Goal: Task Accomplishment & Management: Manage account settings

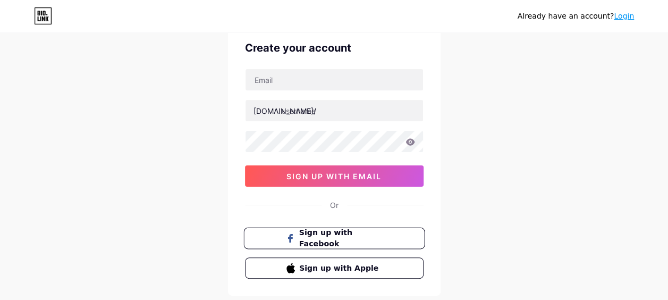
scroll to position [106, 0]
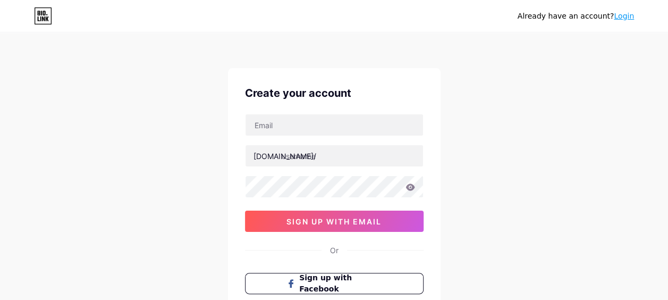
click at [624, 17] on link "Login" at bounding box center [624, 16] width 20 height 9
